Goal: Task Accomplishment & Management: Use online tool/utility

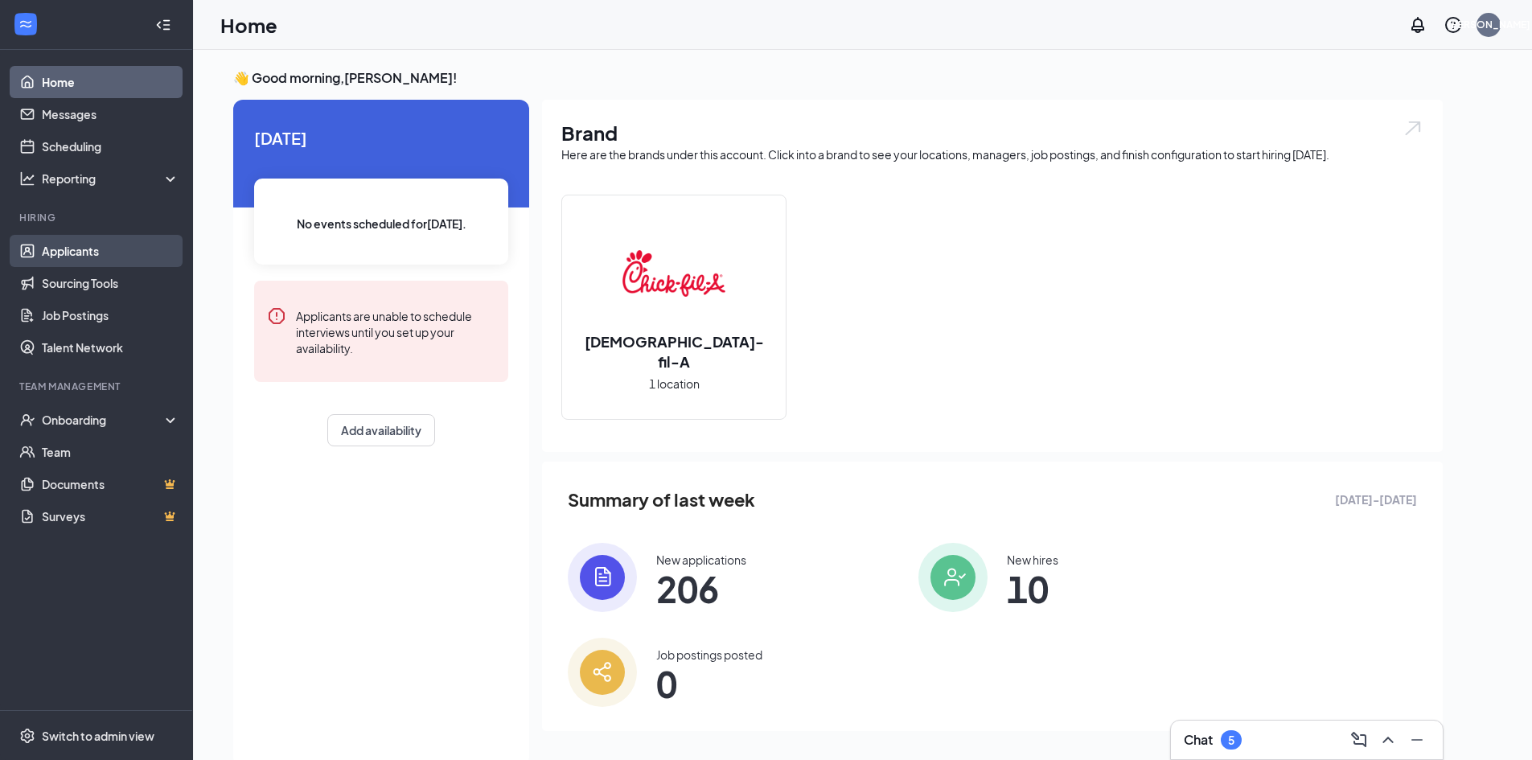
click at [82, 244] on link "Applicants" at bounding box center [110, 251] width 137 height 32
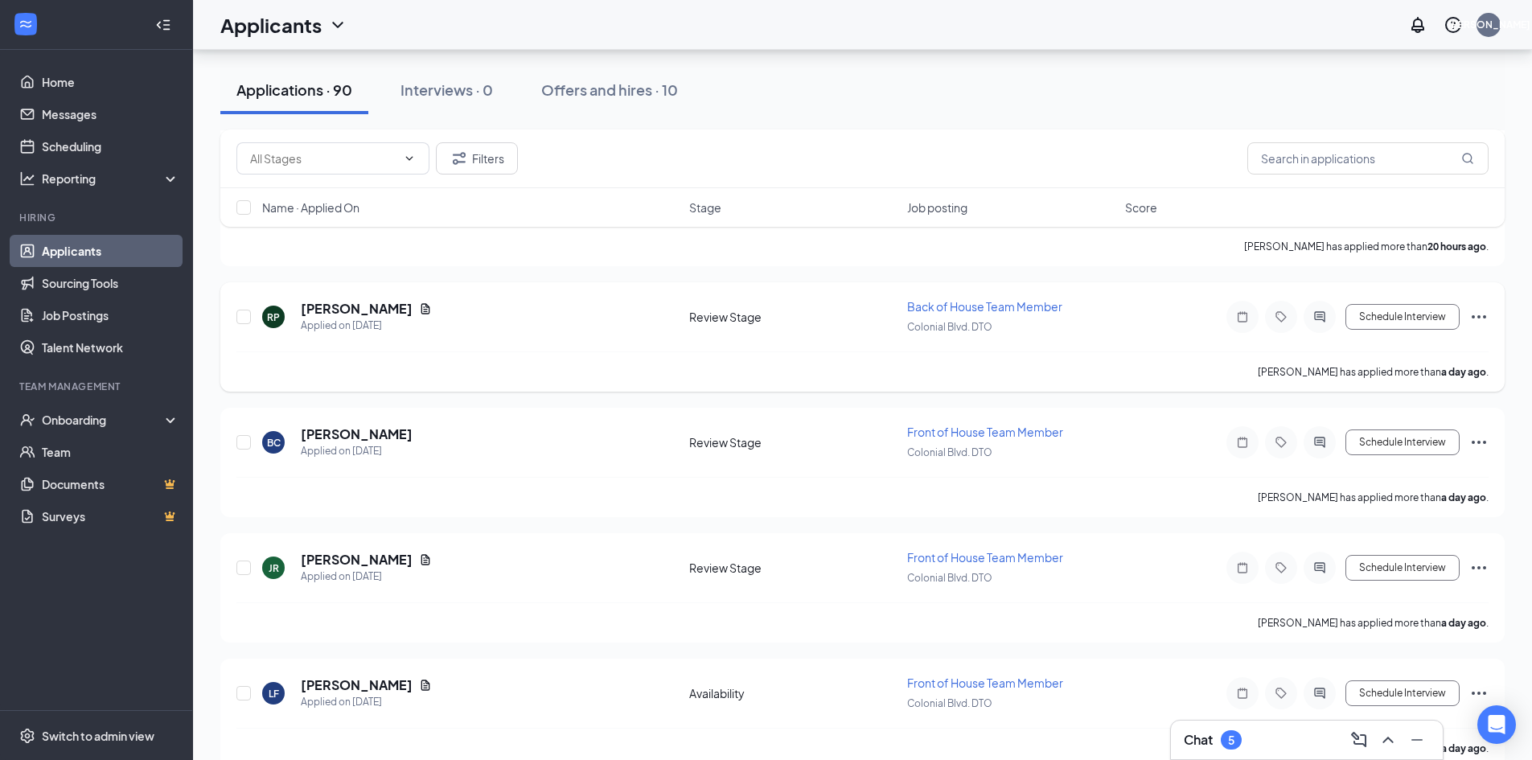
scroll to position [643, 0]
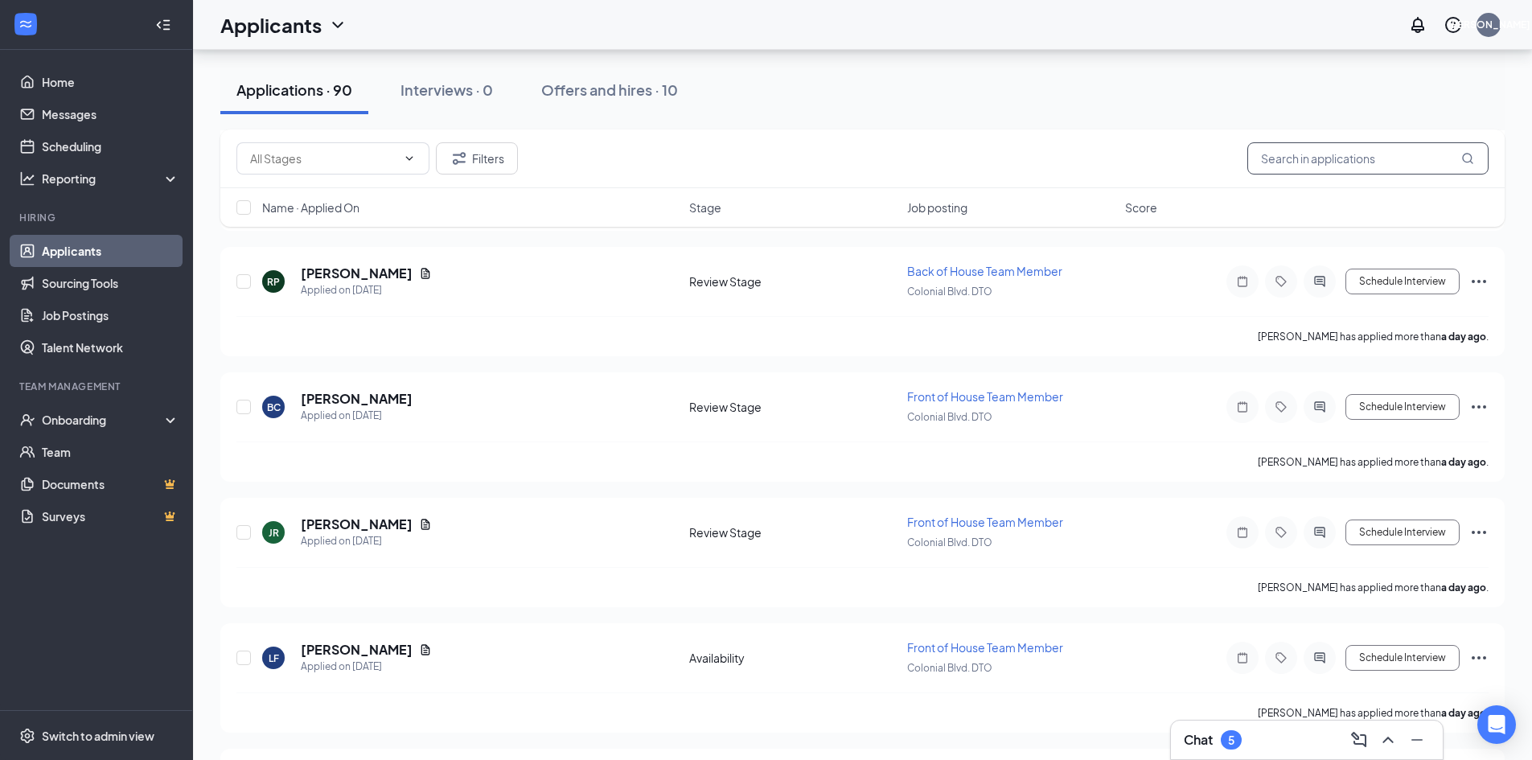
click at [1285, 162] on input "text" at bounding box center [1367, 158] width 241 height 32
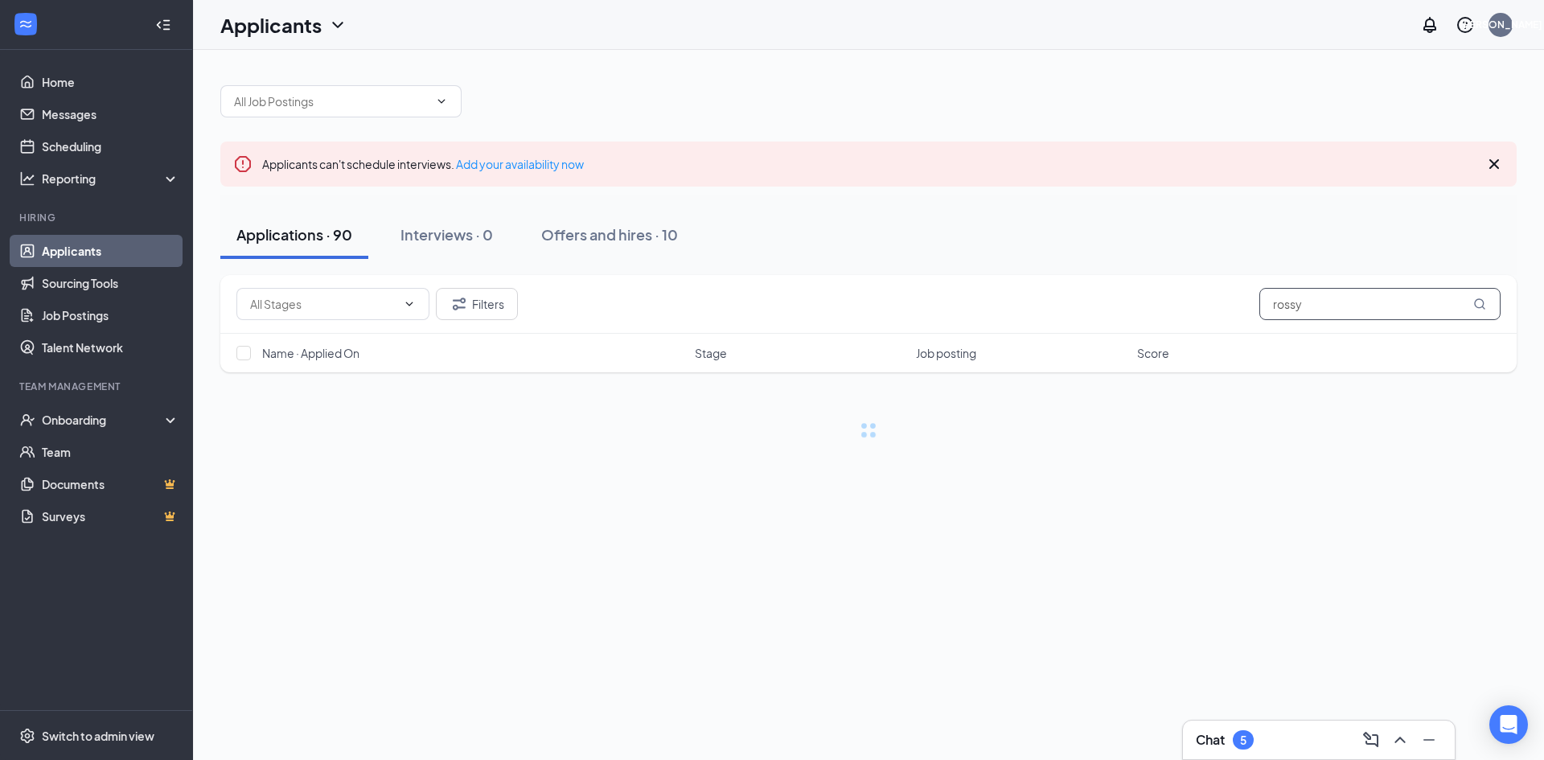
type input "rossy"
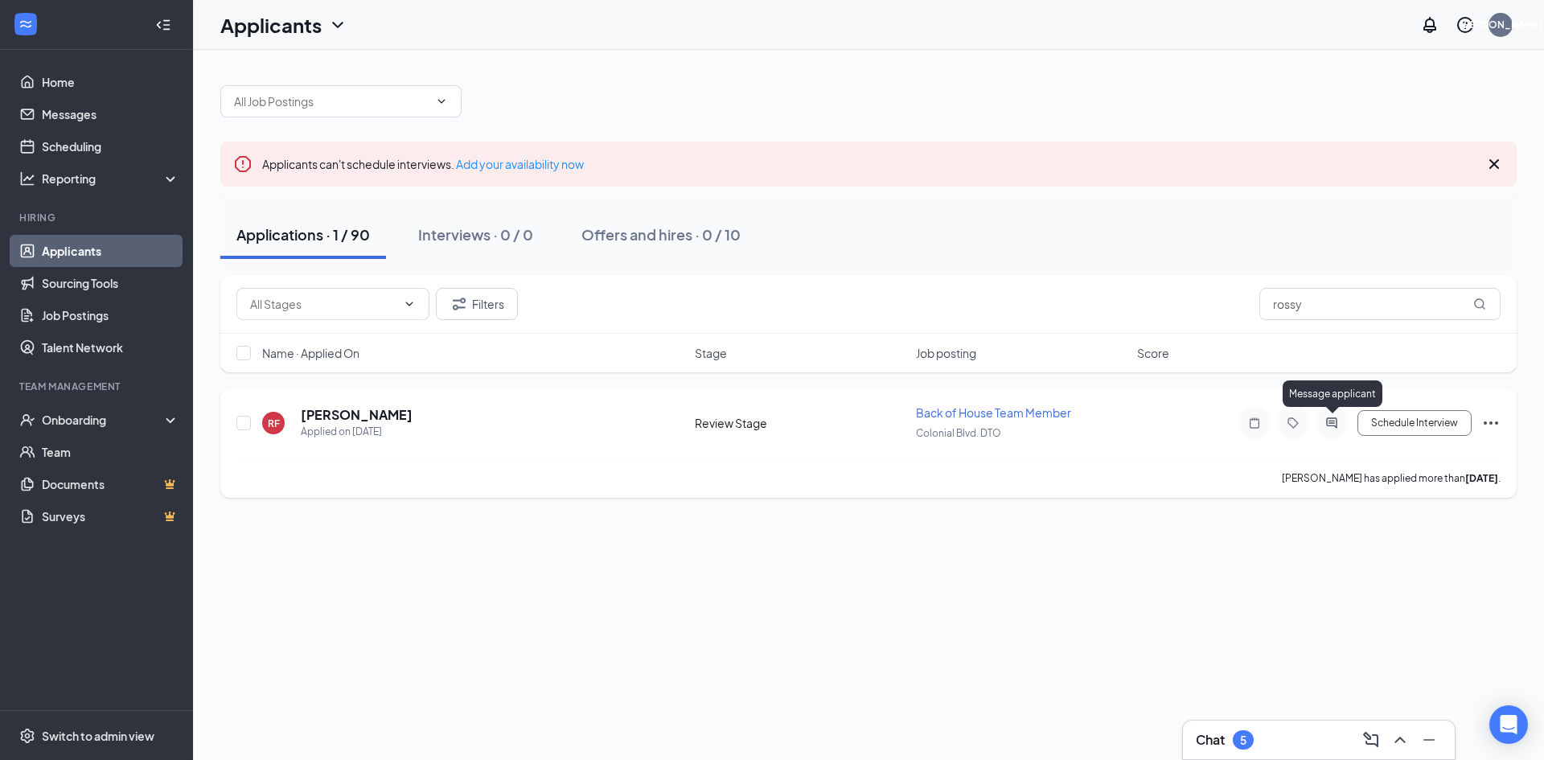
click at [1328, 425] on icon "ActiveChat" at bounding box center [1331, 422] width 10 height 10
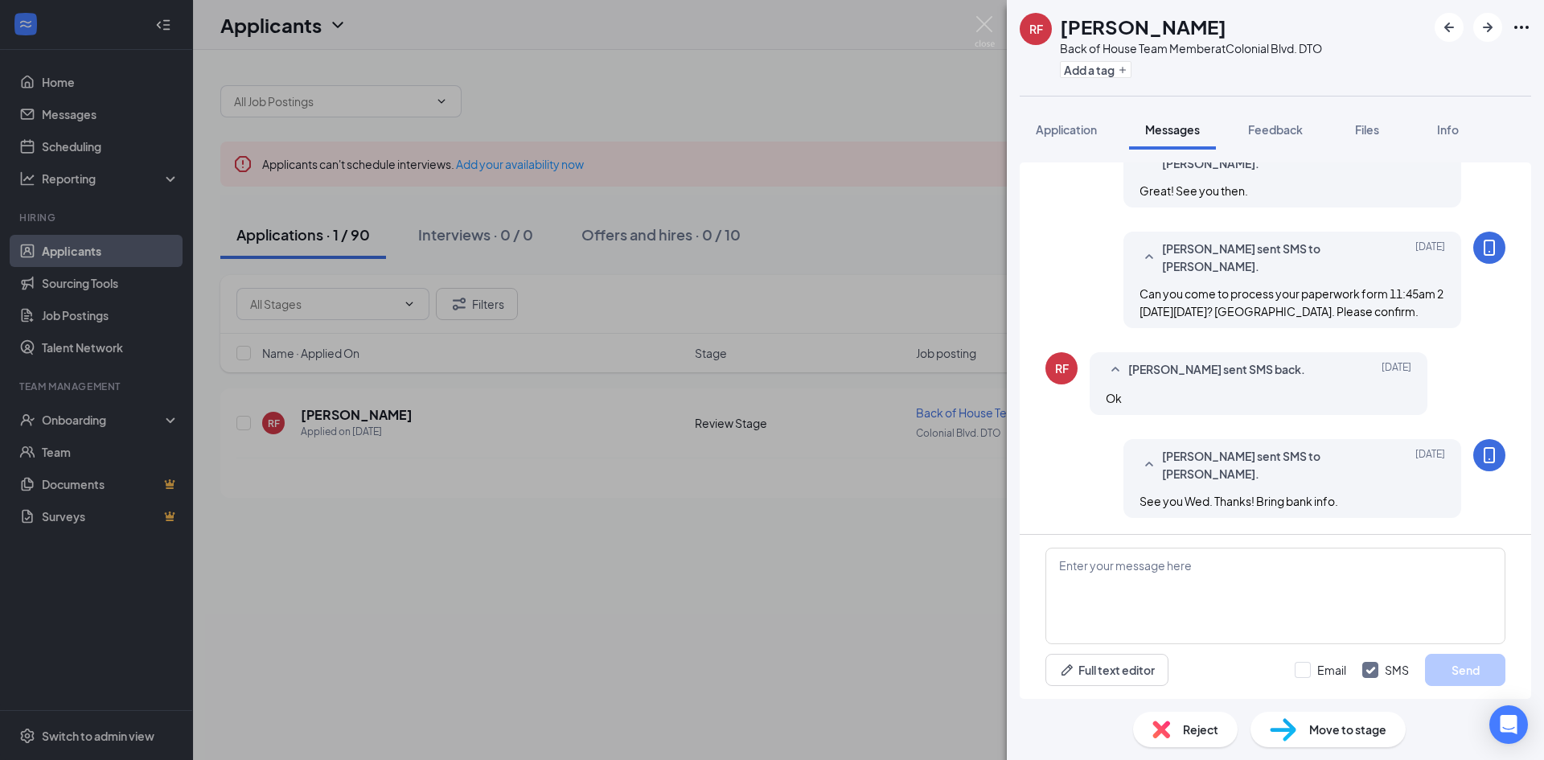
scroll to position [674, 0]
